Goal: Task Accomplishment & Management: Manage account settings

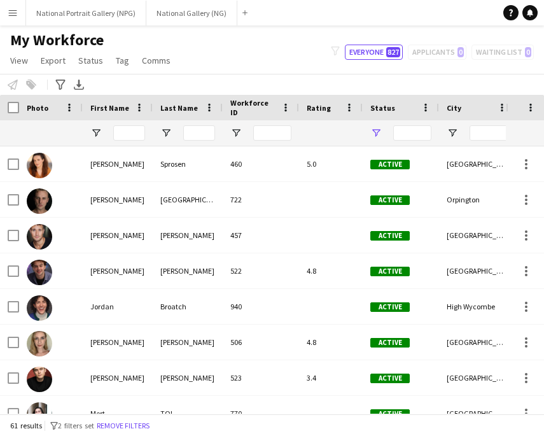
type input "**********"
click at [181, 12] on button "National Gallery (NG) Close" at bounding box center [191, 13] width 91 height 25
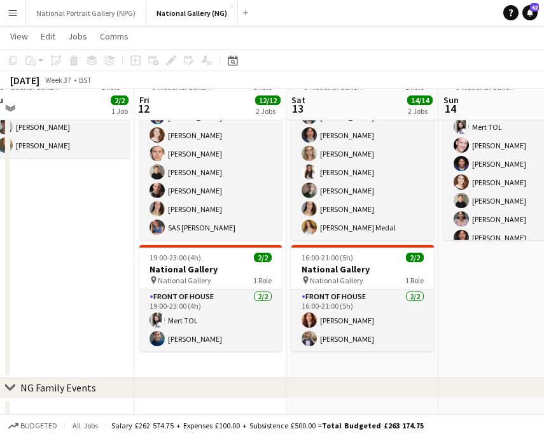
scroll to position [97, 0]
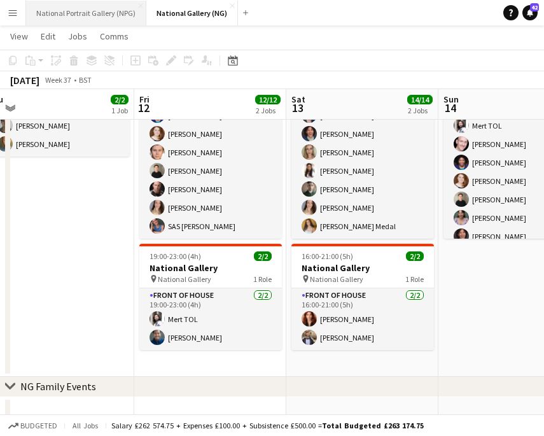
click at [90, 9] on button "National Portrait Gallery (NPG) Close" at bounding box center [86, 13] width 120 height 25
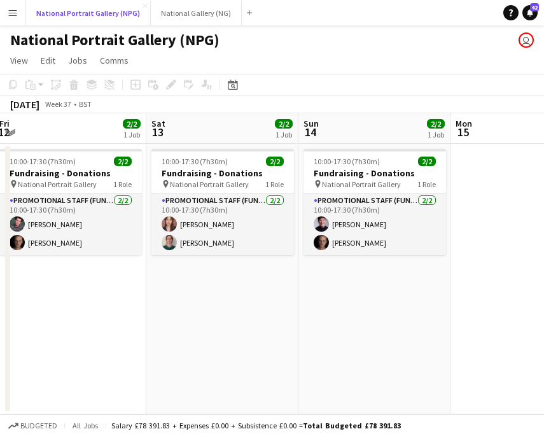
scroll to position [0, 461]
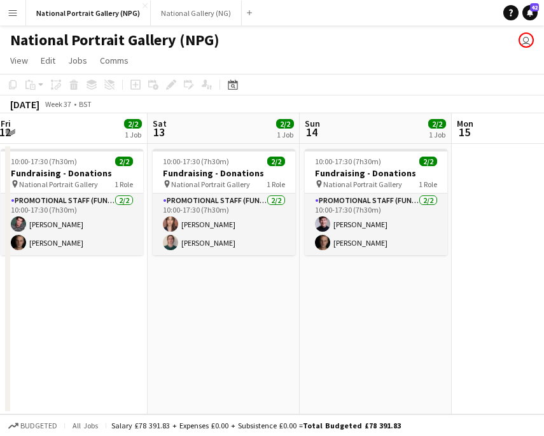
click at [197, 257] on app-date-cell "10:00-17:30 (7h30m) 2/2 Fundraising - Donations pin National Portrait Gallery 1…" at bounding box center [224, 279] width 152 height 271
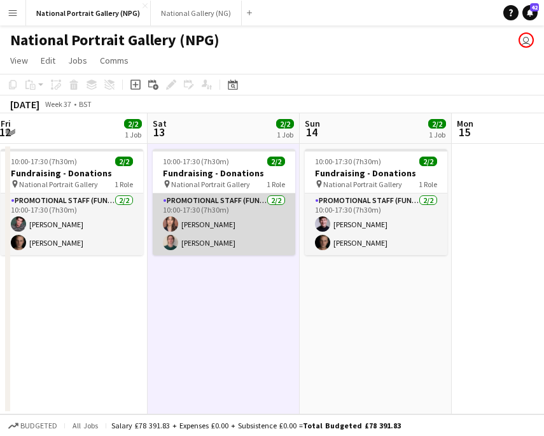
click at [204, 237] on app-card-role "Promotional Staff (Fundraiser) [DATE] 10:00-17:30 (7h30m) [PERSON_NAME] [PERSON…" at bounding box center [224, 225] width 143 height 62
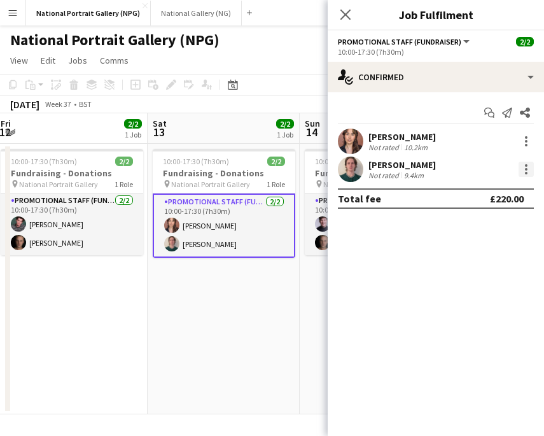
click at [523, 168] on div at bounding box center [526, 169] width 15 height 15
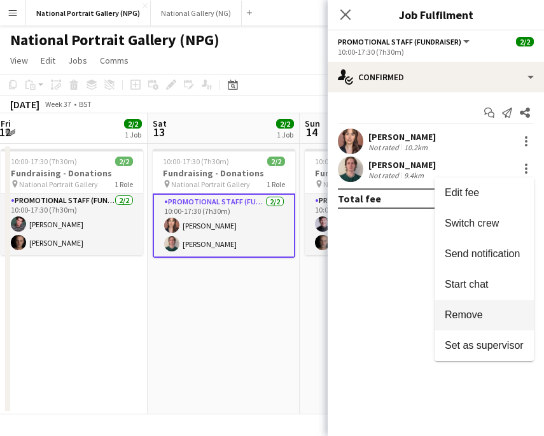
click at [488, 310] on span "Remove" at bounding box center [484, 314] width 79 height 11
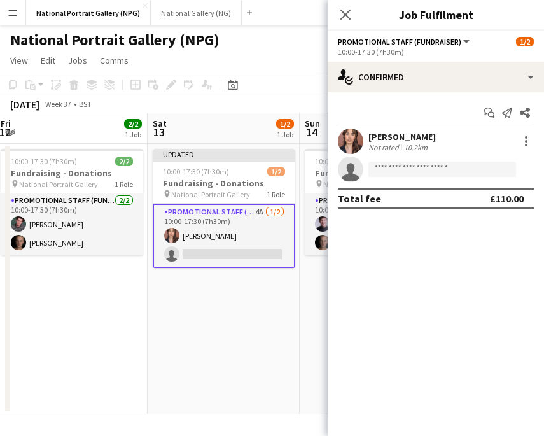
click at [429, 181] on app-invite-slot "single-neutral-actions" at bounding box center [436, 169] width 216 height 25
click at [424, 174] on input at bounding box center [443, 169] width 148 height 15
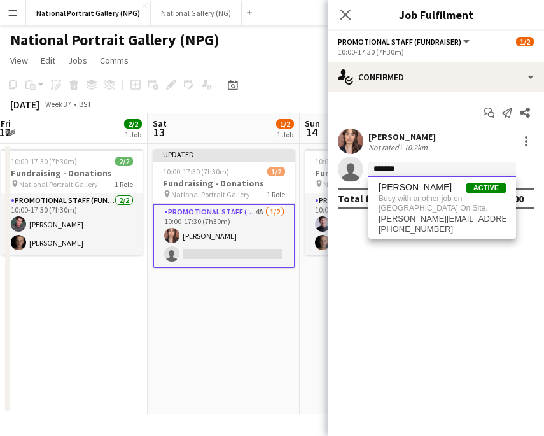
type input "*******"
click at [251, 309] on app-date-cell "Updated 10:00-17:30 (7h30m) 1/2 Fundraising - Donations pin National Portrait G…" at bounding box center [224, 279] width 152 height 271
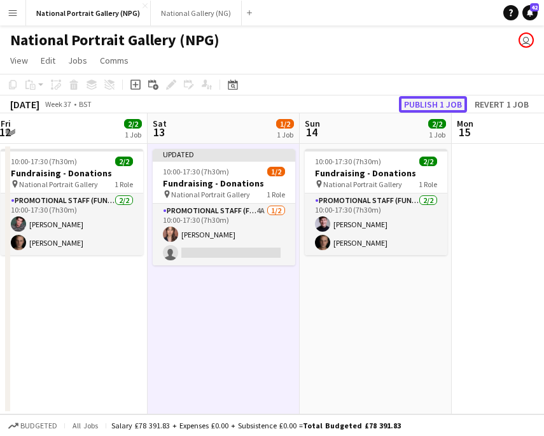
click at [435, 101] on button "Publish 1 job" at bounding box center [433, 104] width 68 height 17
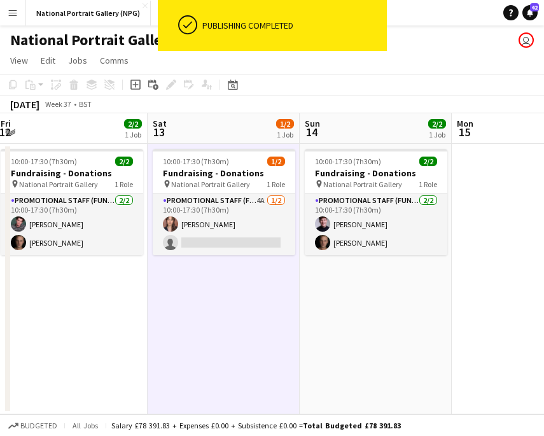
click at [349, 78] on app-toolbar "Copy Paste Paste Command V Paste with crew Command Shift V Paste linked Job [GE…" at bounding box center [272, 85] width 544 height 22
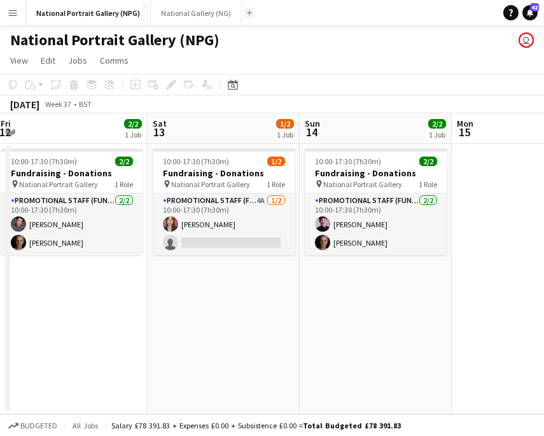
click at [247, 16] on button "Add" at bounding box center [249, 13] width 10 height 10
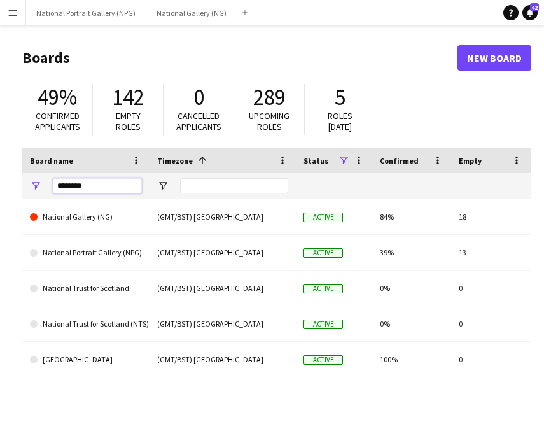
click at [116, 181] on input "********" at bounding box center [97, 185] width 89 height 15
type input "*"
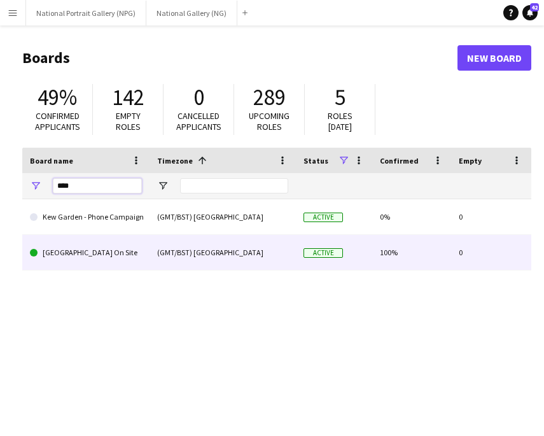
type input "***"
click at [86, 266] on link "[GEOGRAPHIC_DATA] On Site" at bounding box center [86, 253] width 112 height 36
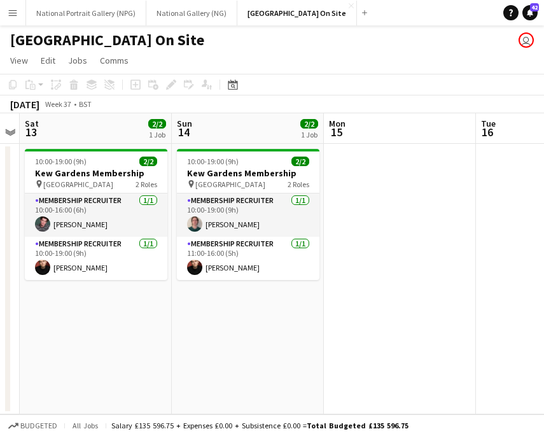
scroll to position [0, 399]
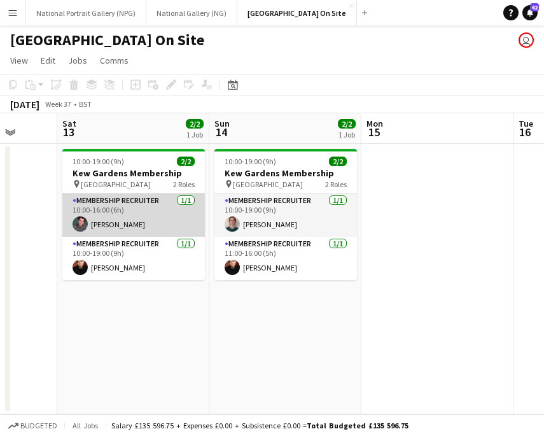
click at [145, 215] on app-card-role "Membership Recruiter [DATE] 10:00-16:00 (6h) [PERSON_NAME]" at bounding box center [133, 215] width 143 height 43
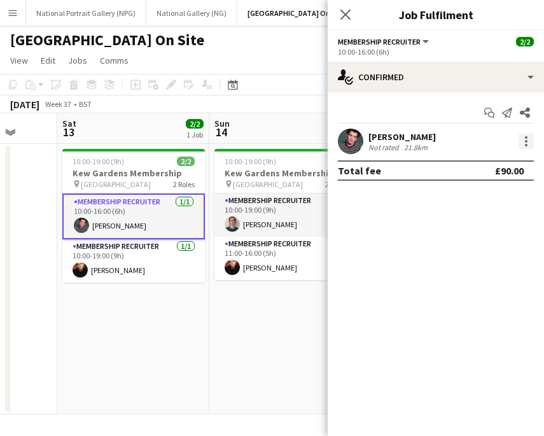
click at [526, 145] on div at bounding box center [526, 145] width 3 height 3
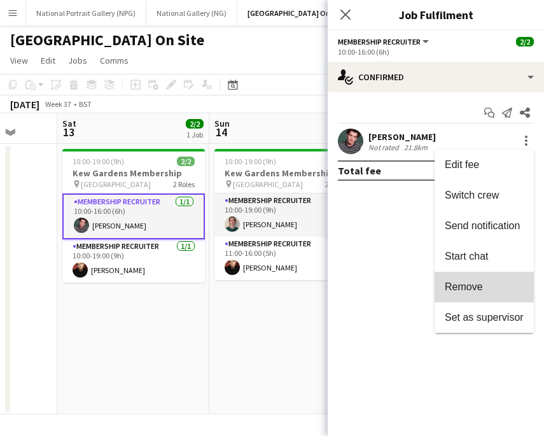
click at [484, 287] on span "Remove" at bounding box center [484, 286] width 79 height 11
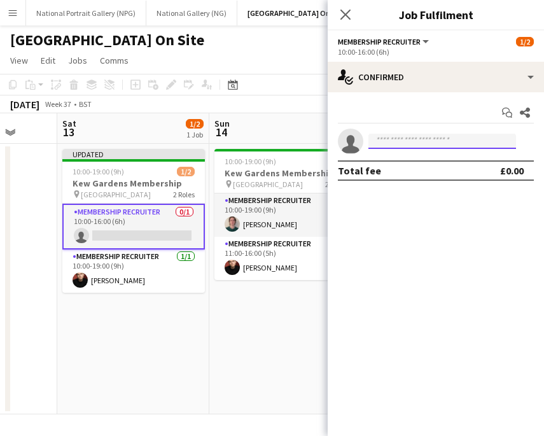
click at [410, 145] on input at bounding box center [443, 141] width 148 height 15
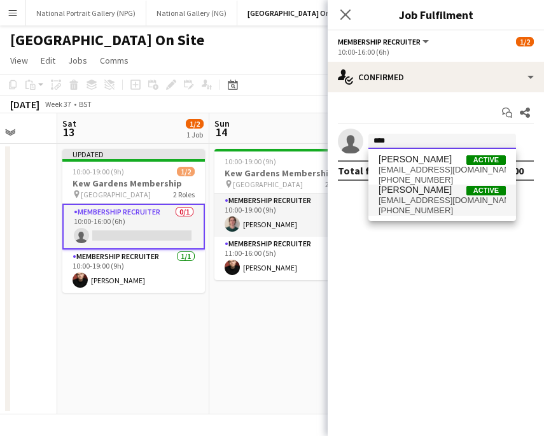
type input "****"
click at [425, 197] on span "[EMAIL_ADDRESS][DOMAIN_NAME]" at bounding box center [442, 200] width 127 height 10
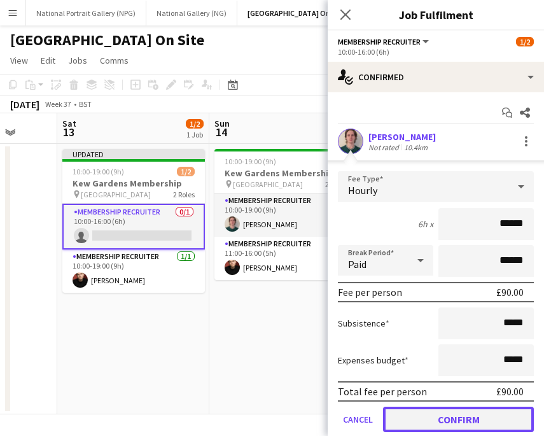
click at [427, 426] on button "Confirm" at bounding box center [458, 419] width 151 height 25
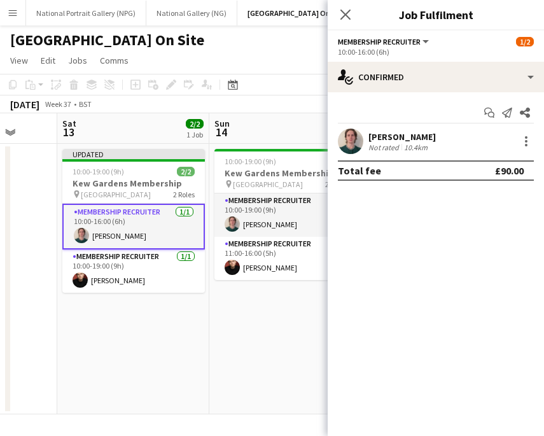
click at [140, 321] on app-date-cell "Updated 10:00-19:00 (9h) 2/2 [GEOGRAPHIC_DATA] Membership pin Kew Gardens 2 Rol…" at bounding box center [133, 279] width 152 height 271
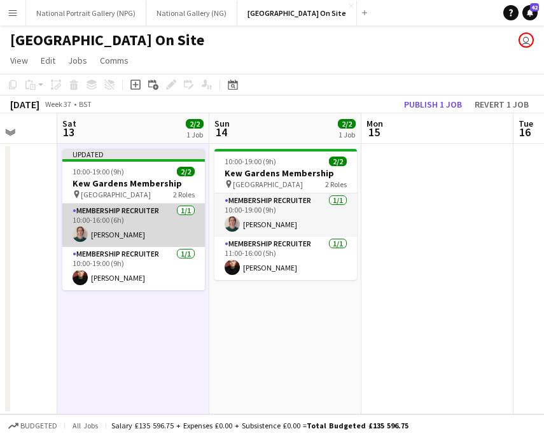
click at [165, 221] on app-card-role "Membership Recruiter [DATE] 10:00-16:00 (6h) [PERSON_NAME]" at bounding box center [133, 225] width 143 height 43
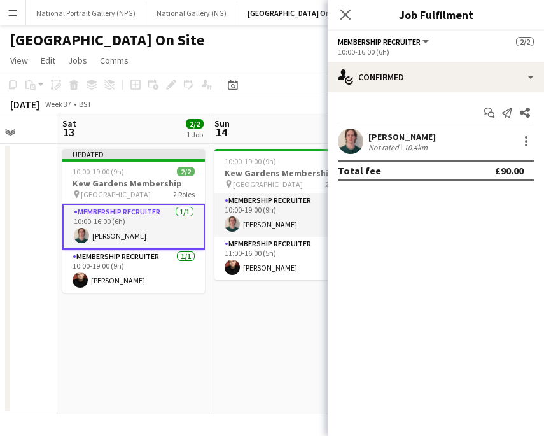
click at [427, 134] on div "[PERSON_NAME]" at bounding box center [402, 136] width 67 height 11
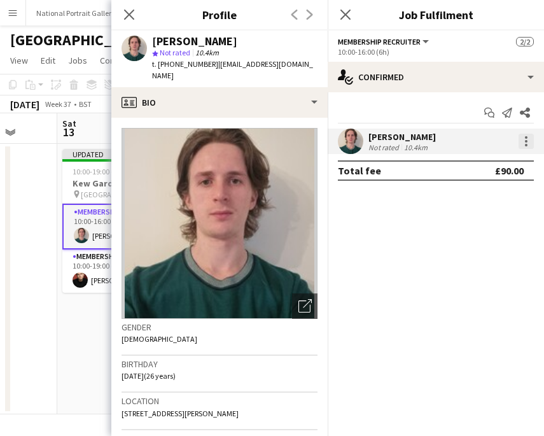
click at [533, 145] on div at bounding box center [526, 141] width 15 height 15
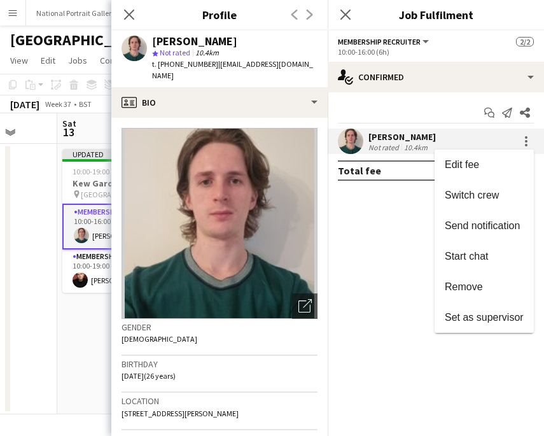
click at [391, 219] on div at bounding box center [272, 218] width 544 height 436
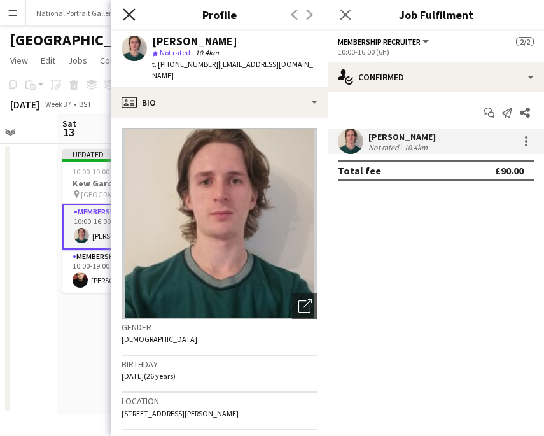
click at [128, 12] on icon "Close pop-in" at bounding box center [129, 14] width 12 height 12
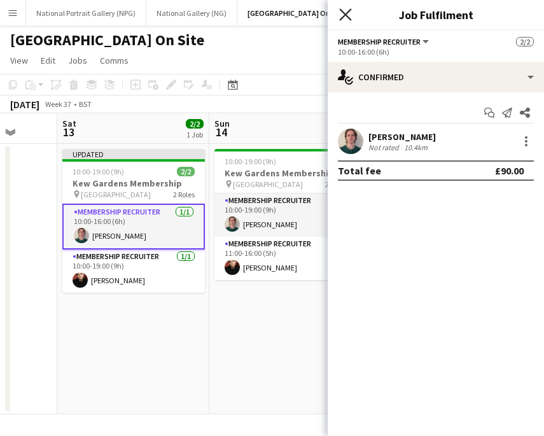
click at [342, 13] on icon "Close pop-in" at bounding box center [345, 14] width 12 height 12
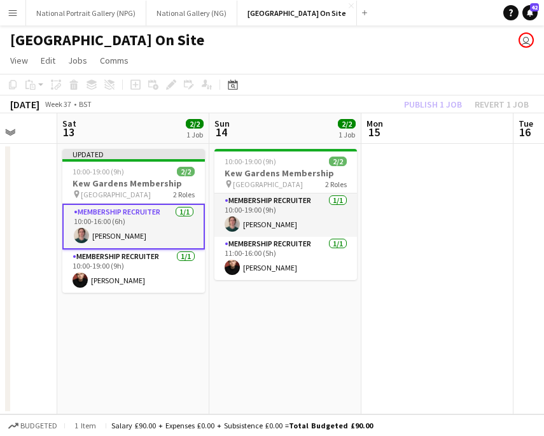
click at [438, 106] on div "Publish 1 job Revert 1 job" at bounding box center [466, 104] width 155 height 17
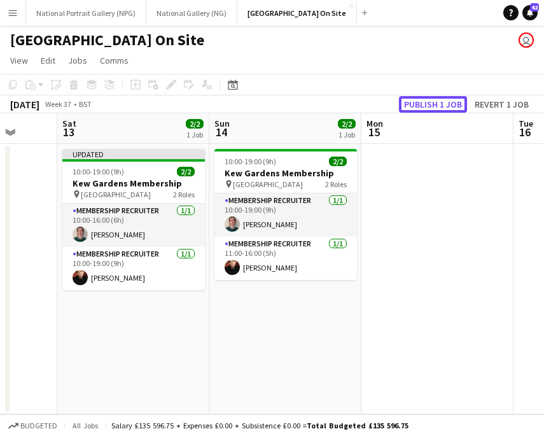
click at [438, 106] on button "Publish 1 job" at bounding box center [433, 104] width 68 height 17
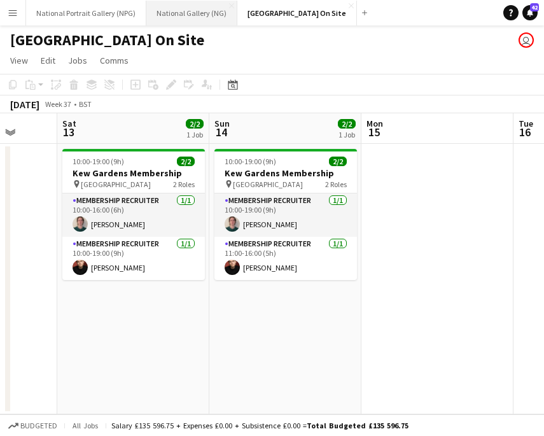
click at [181, 13] on button "National Gallery (NG) Close" at bounding box center [191, 13] width 91 height 25
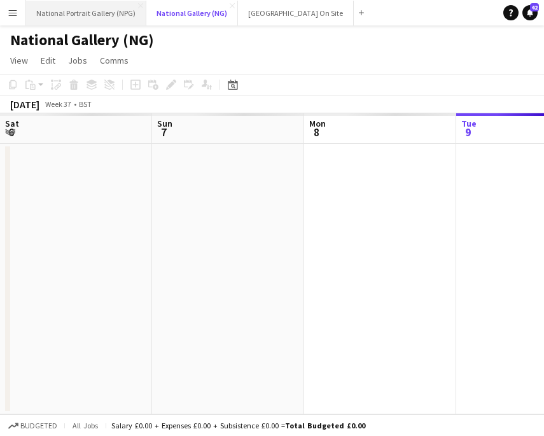
scroll to position [0, 304]
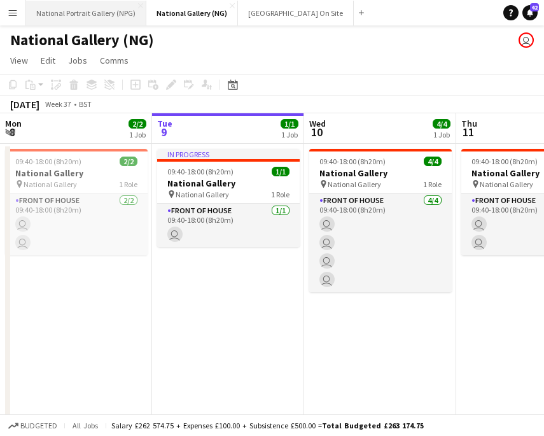
click at [97, 1] on button "National Portrait Gallery (NPG) Close" at bounding box center [86, 13] width 120 height 25
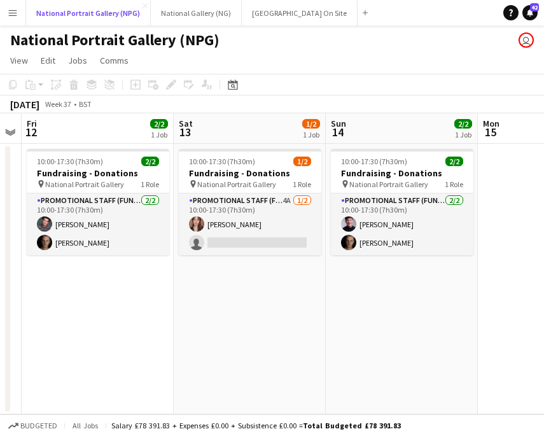
scroll to position [0, 476]
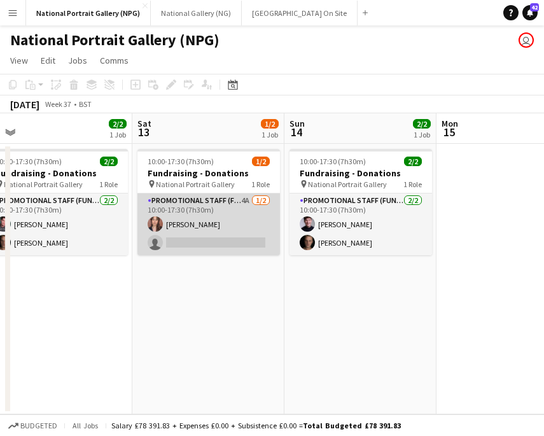
click at [225, 229] on app-card-role "Promotional Staff (Fundraiser) 4A [DATE] 10:00-17:30 (7h30m) [PERSON_NAME] sing…" at bounding box center [209, 225] width 143 height 62
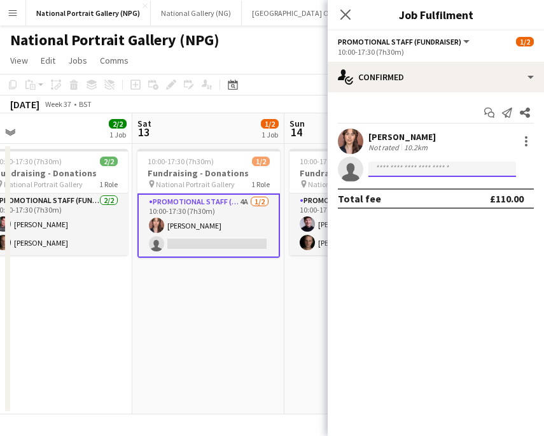
click at [443, 164] on input at bounding box center [443, 169] width 148 height 15
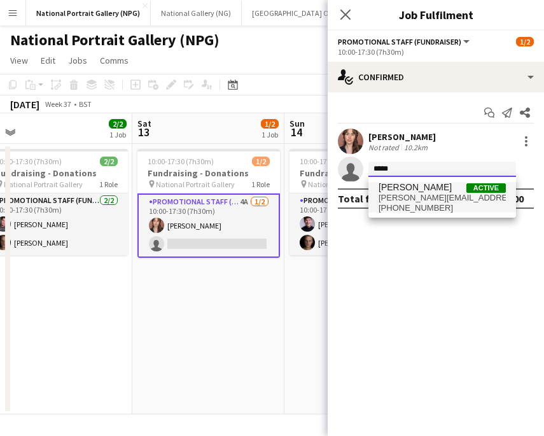
type input "*****"
click at [456, 195] on span "[PERSON_NAME][EMAIL_ADDRESS][PERSON_NAME][DOMAIN_NAME]" at bounding box center [442, 198] width 127 height 10
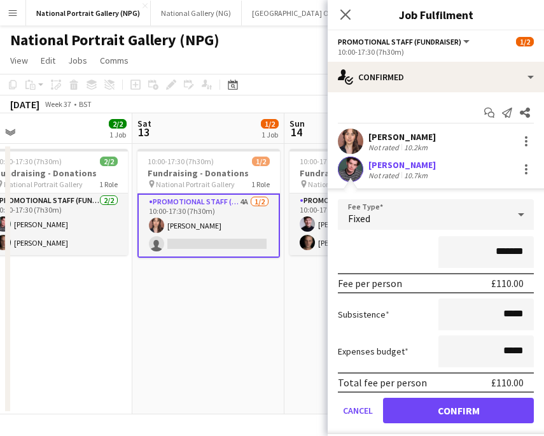
click at [456, 424] on form "Fee Type Fixed ******* Fee per person £110.00 Subsistence ***** Expenses budget…" at bounding box center [436, 316] width 216 height 235
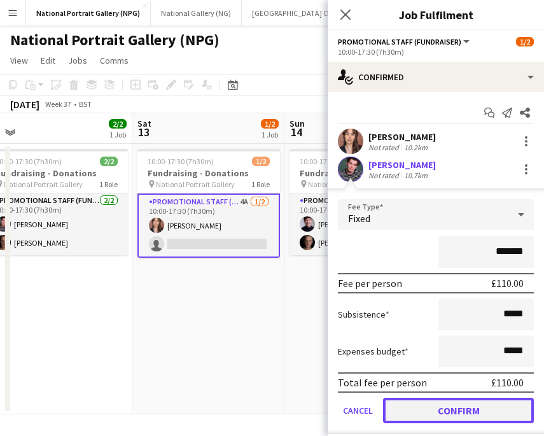
click at [453, 412] on button "Confirm" at bounding box center [458, 410] width 151 height 25
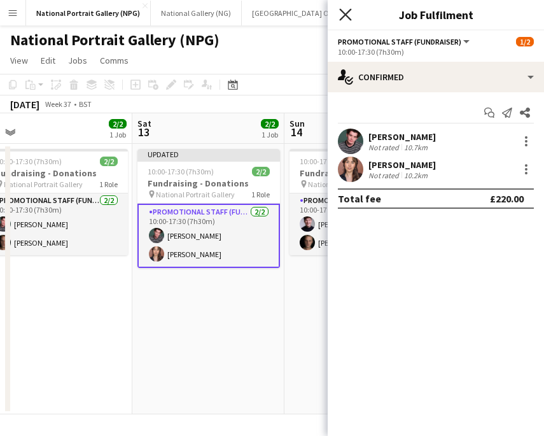
click at [341, 13] on icon "Close pop-in" at bounding box center [345, 14] width 12 height 12
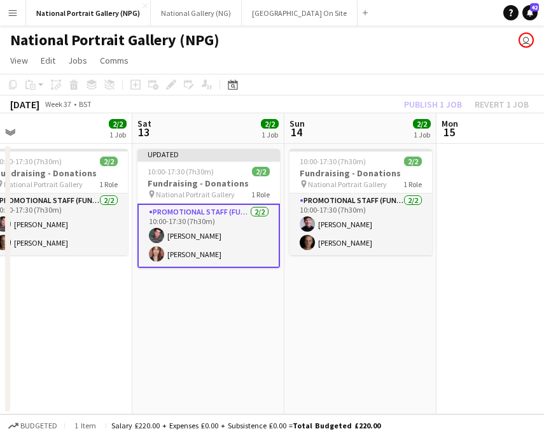
click at [442, 94] on app-toolbar "Copy Paste Paste Command V Paste with crew Command Shift V Paste linked Job [GE…" at bounding box center [272, 85] width 544 height 22
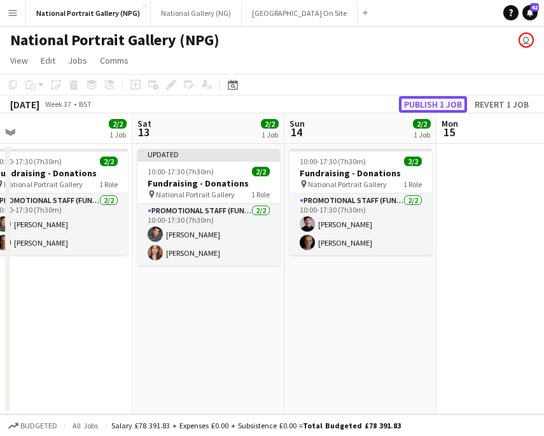
click at [442, 103] on button "Publish 1 job" at bounding box center [433, 104] width 68 height 17
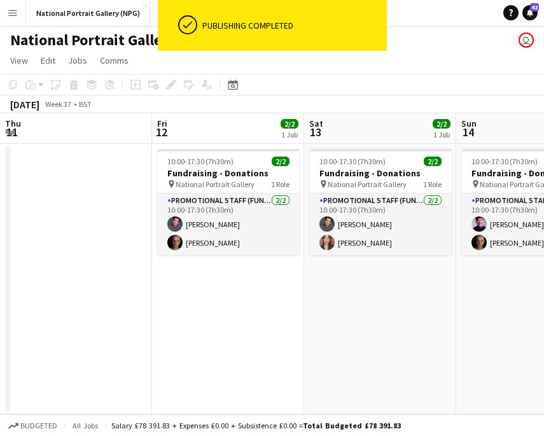
scroll to position [0, 475]
